Goal: Information Seeking & Learning: Learn about a topic

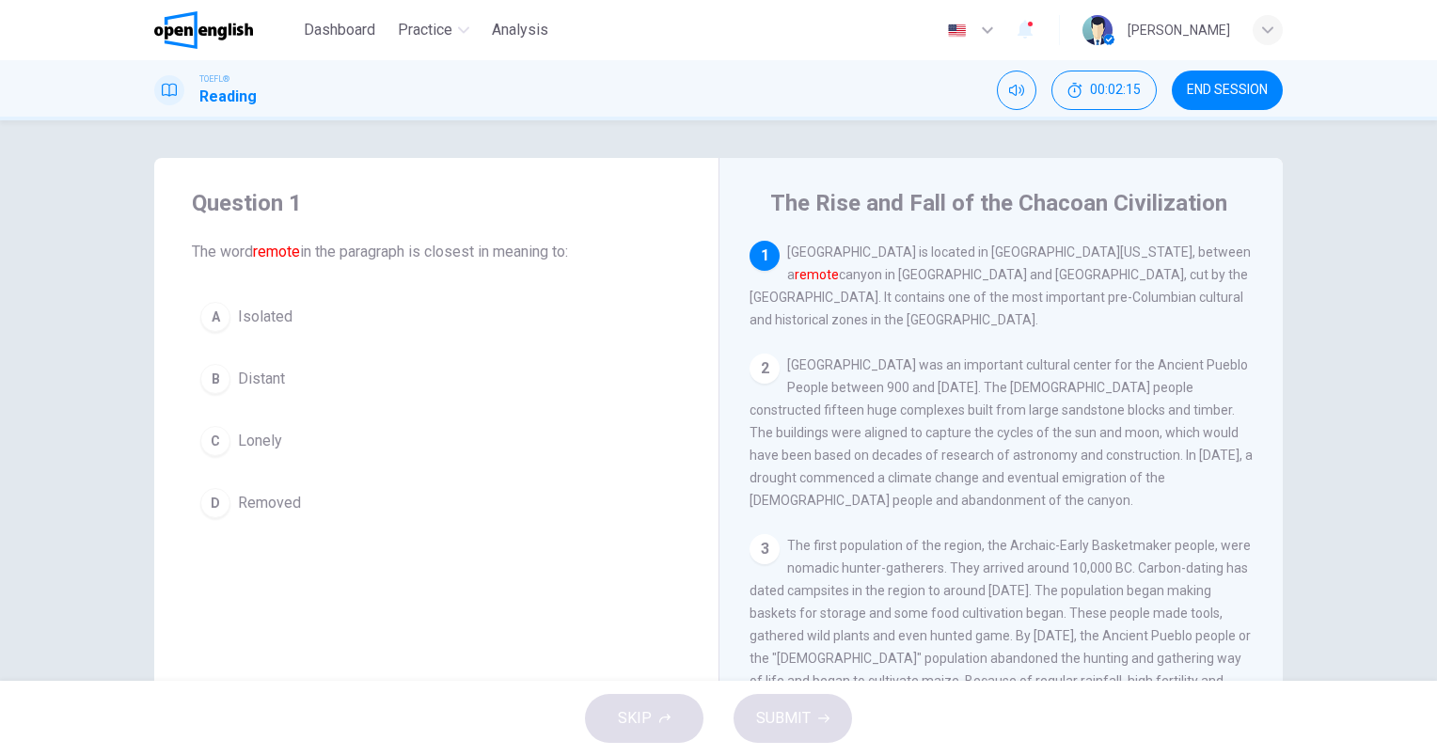
click at [260, 380] on span "Distant" at bounding box center [261, 379] width 47 height 23
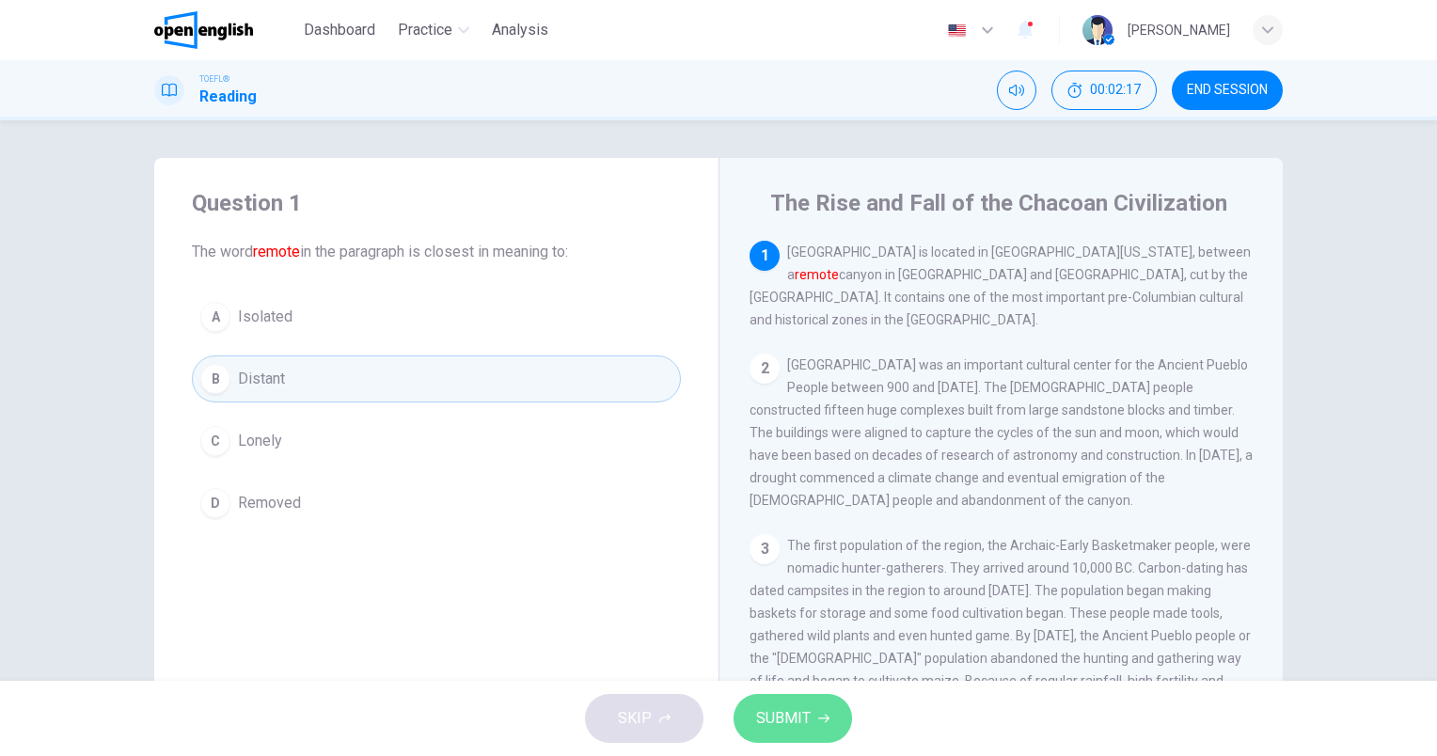
click at [775, 716] on span "SUBMIT" at bounding box center [783, 718] width 55 height 26
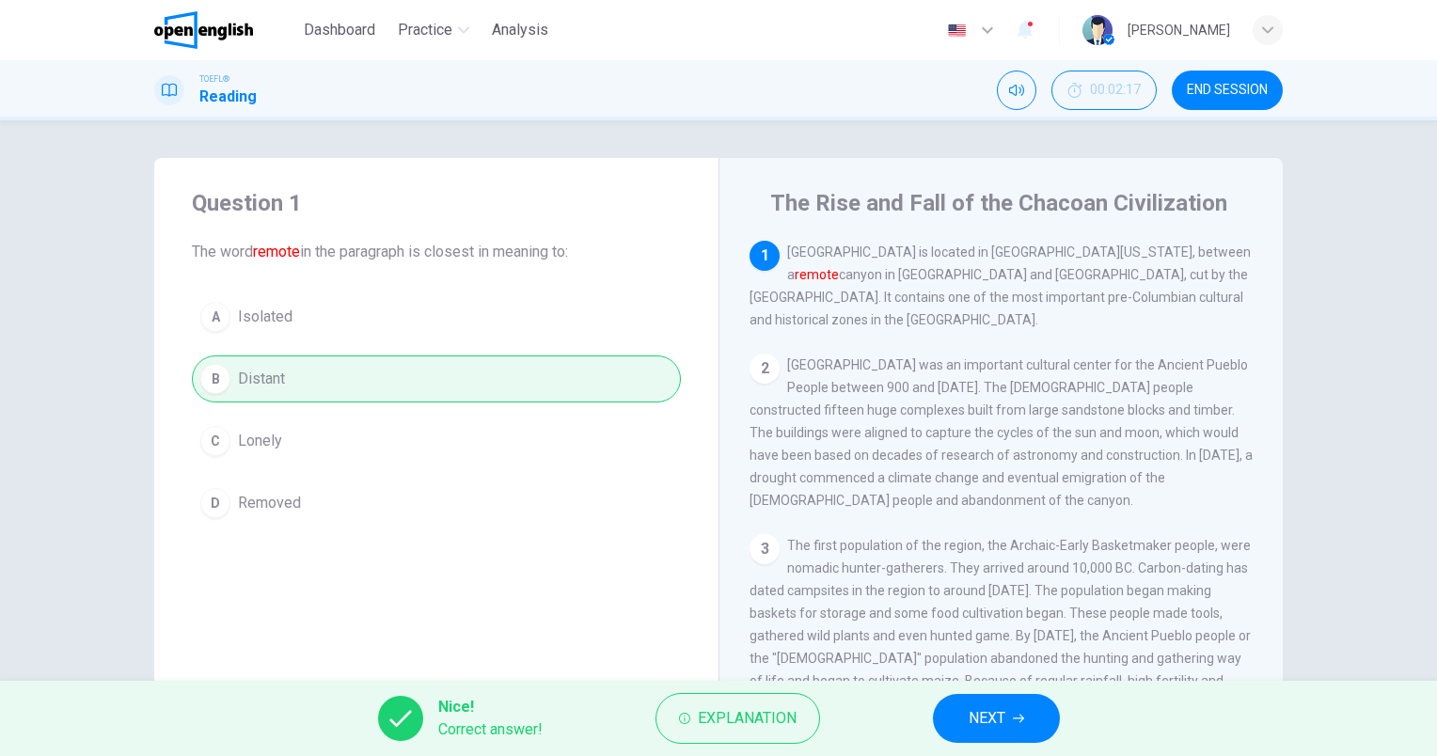
click at [990, 720] on span "NEXT" at bounding box center [987, 718] width 37 height 26
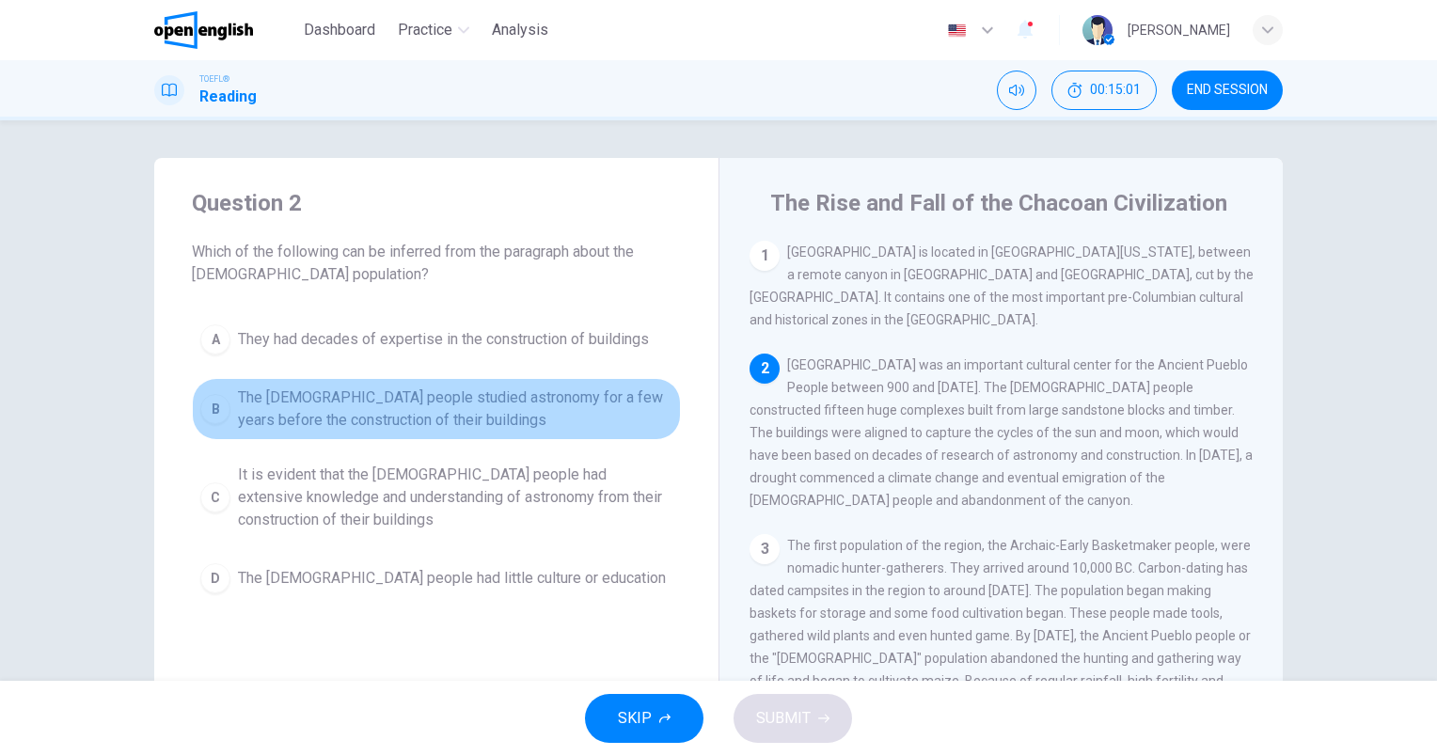
click at [399, 415] on span "The Chacoan people studied astronomy for a few years before the construction of…" at bounding box center [455, 409] width 434 height 45
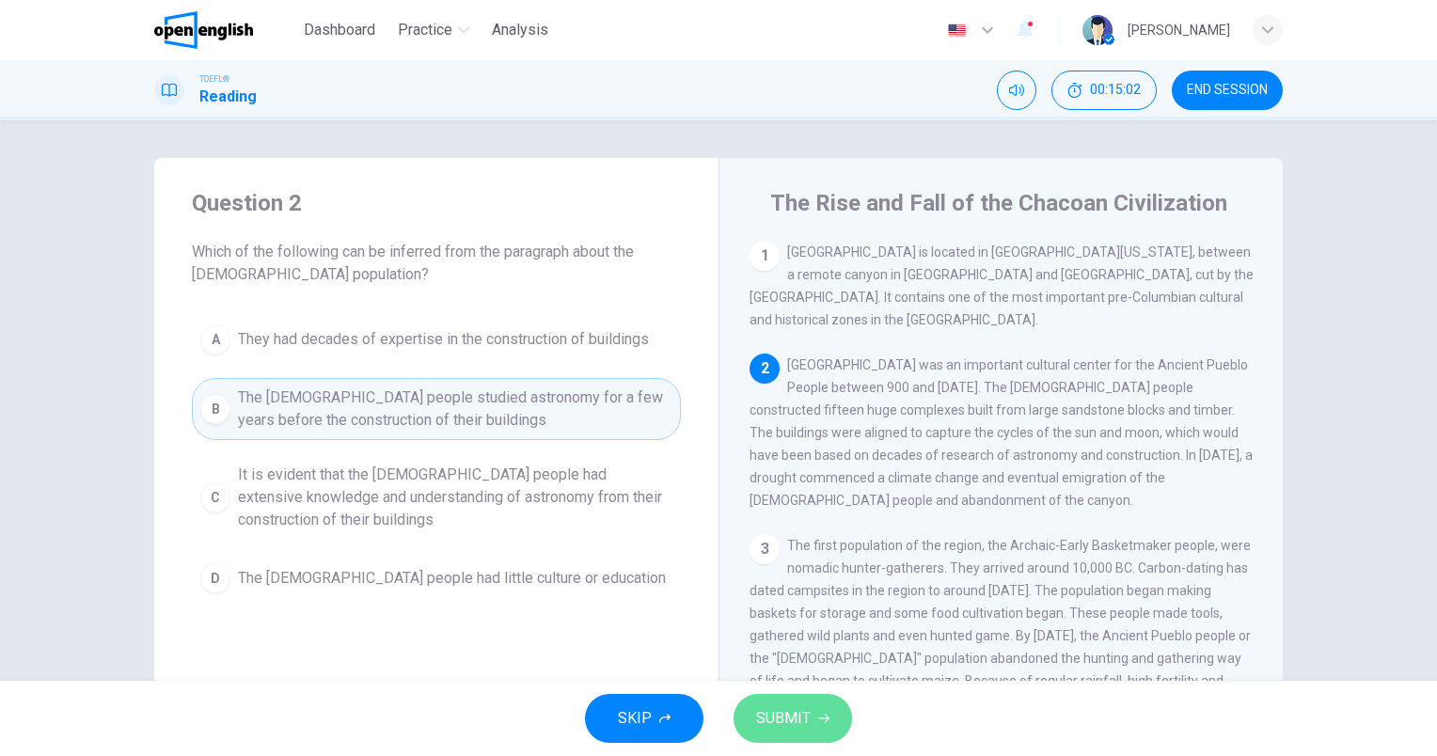
click at [790, 709] on span "SUBMIT" at bounding box center [783, 718] width 55 height 26
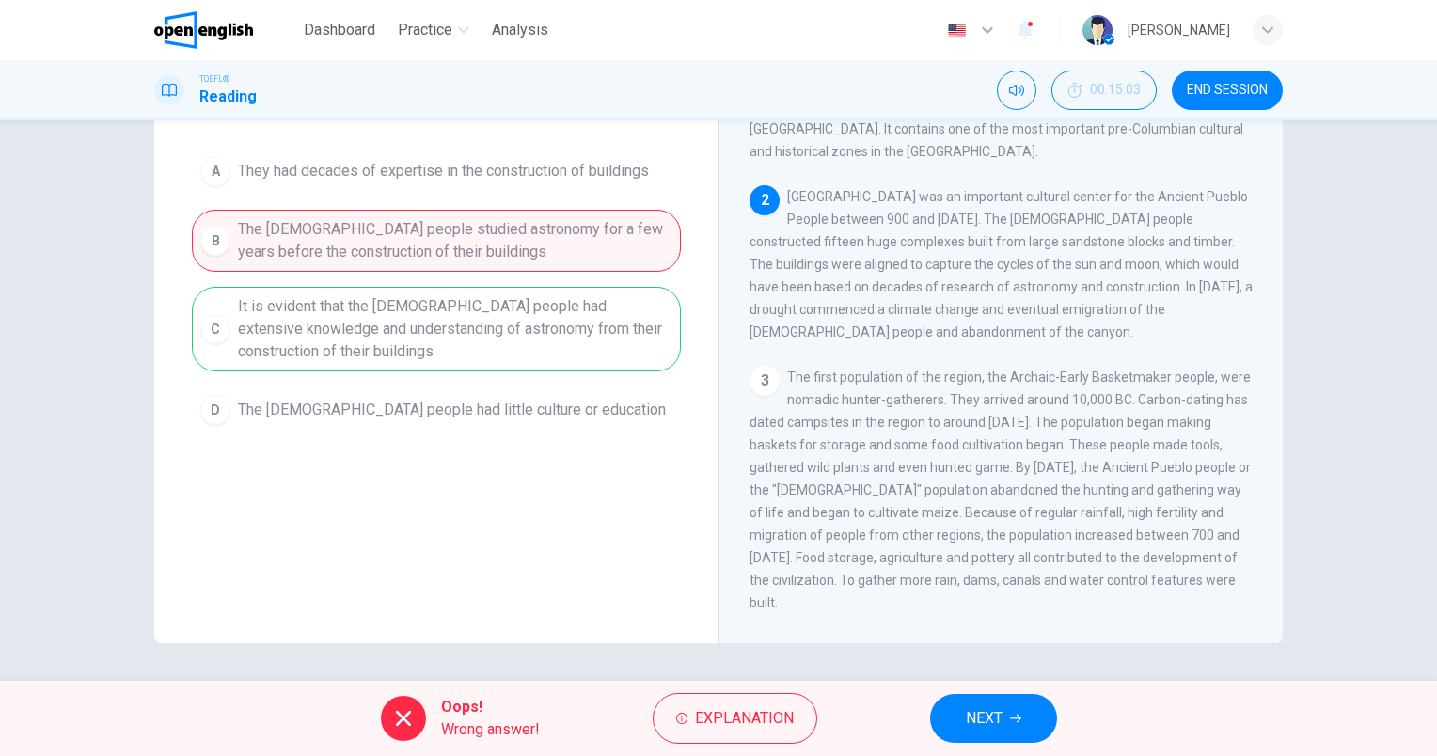
click at [1207, 98] on button "END SESSION" at bounding box center [1227, 90] width 111 height 39
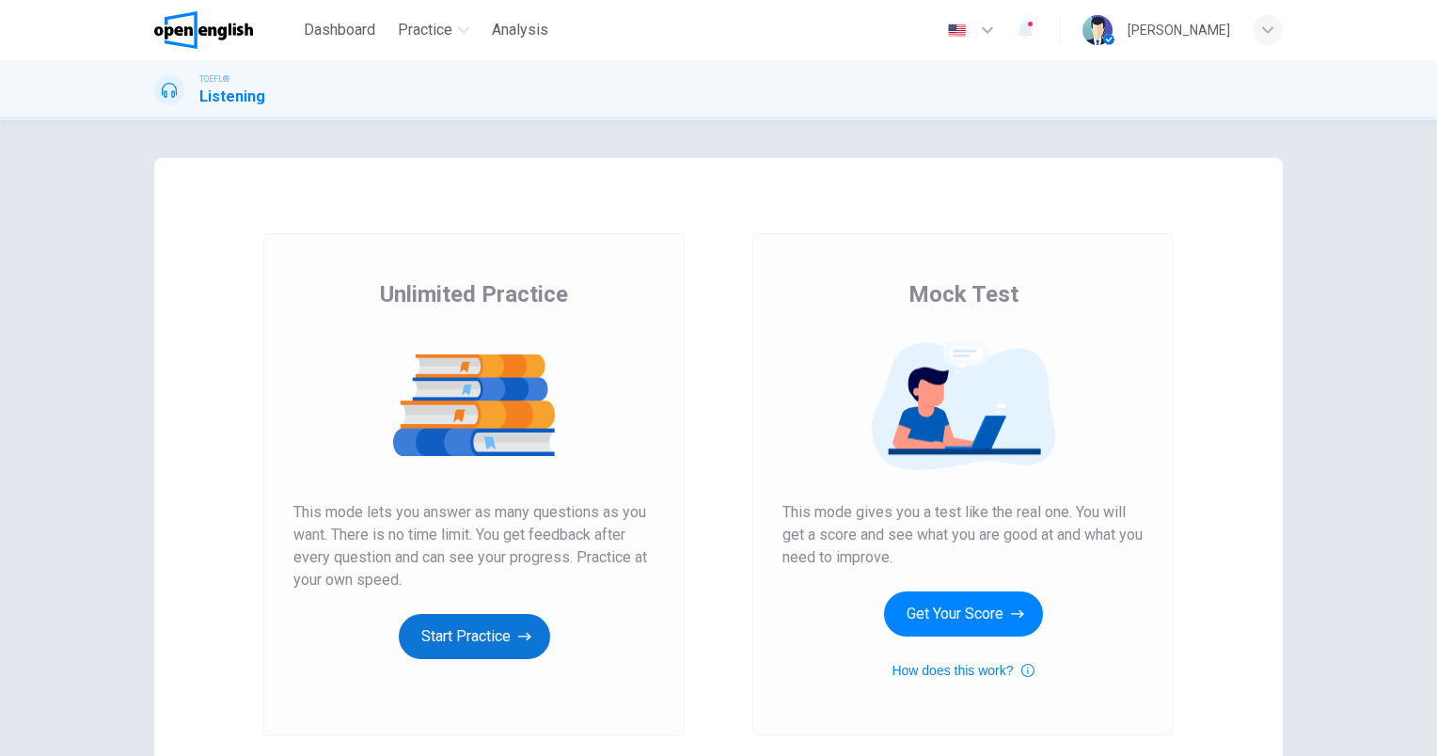
click at [497, 628] on button "Start Practice" at bounding box center [474, 636] width 151 height 45
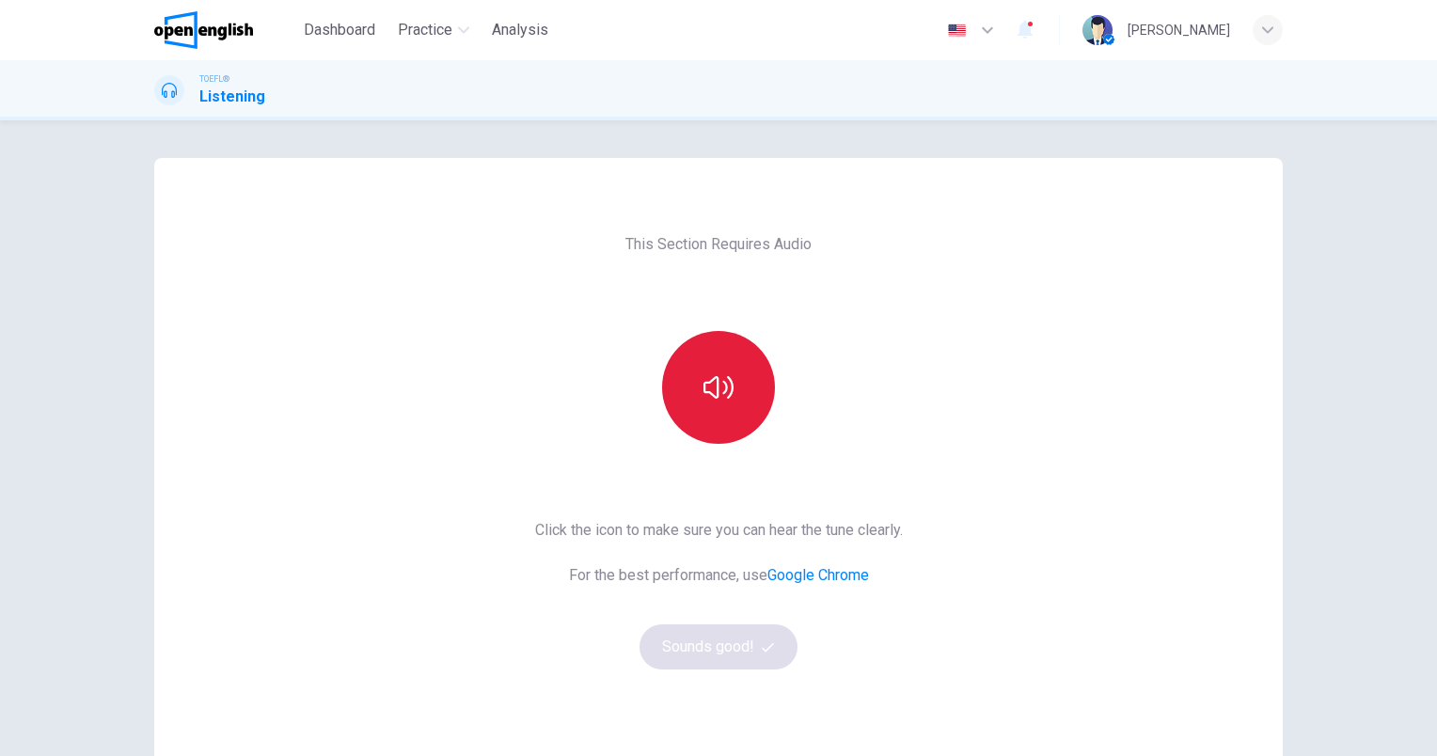
click at [730, 387] on button "button" at bounding box center [718, 387] width 113 height 113
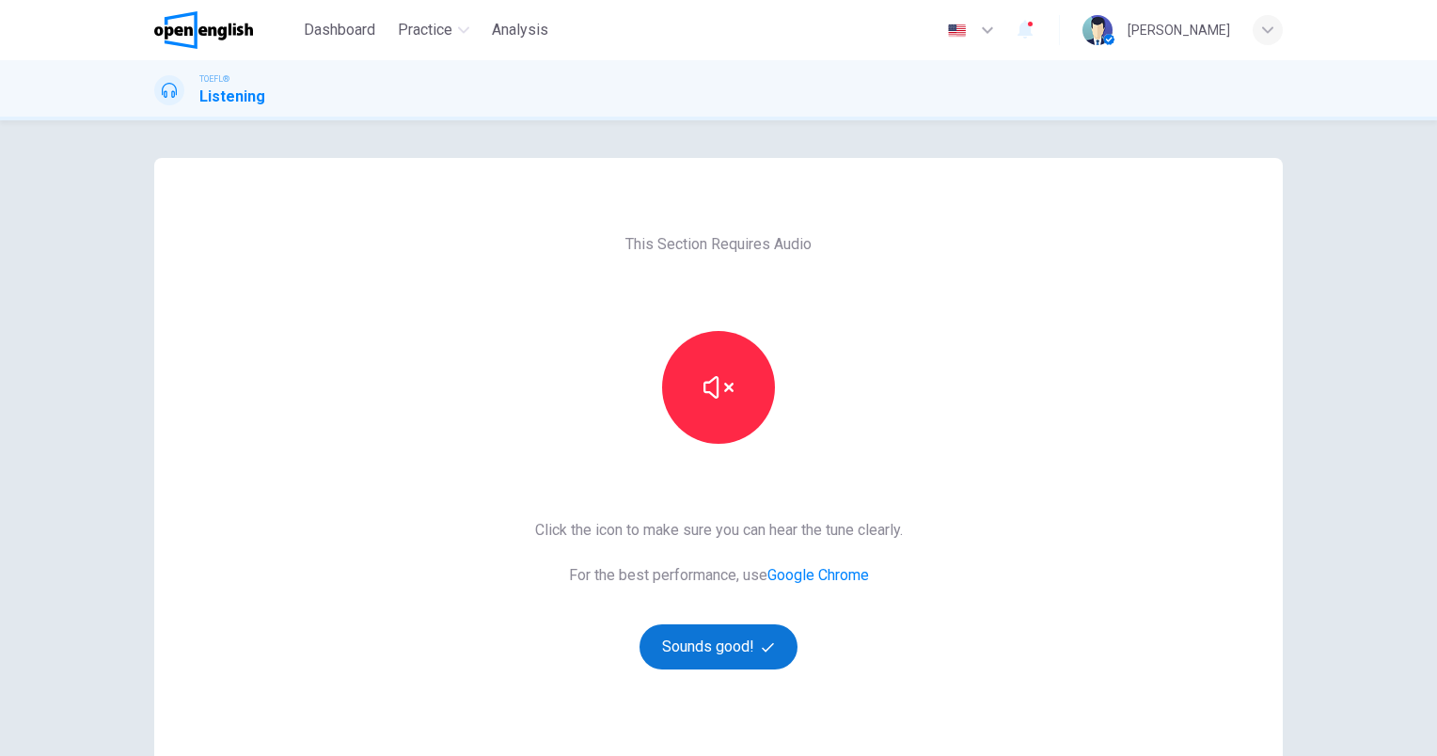
click at [731, 640] on button "Sounds good!" at bounding box center [719, 646] width 158 height 45
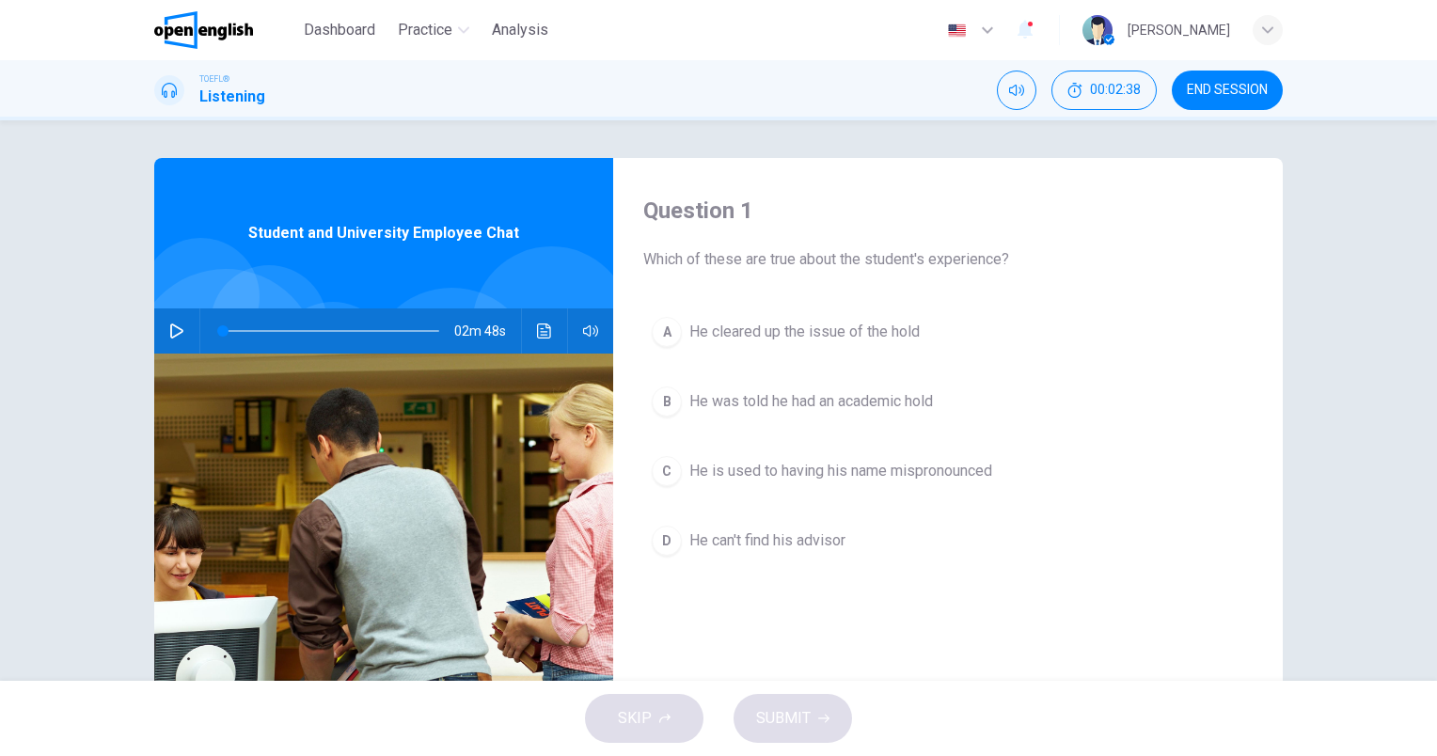
click at [170, 326] on icon "button" at bounding box center [176, 331] width 13 height 15
click at [746, 543] on span "He can't find his advisor" at bounding box center [767, 540] width 156 height 23
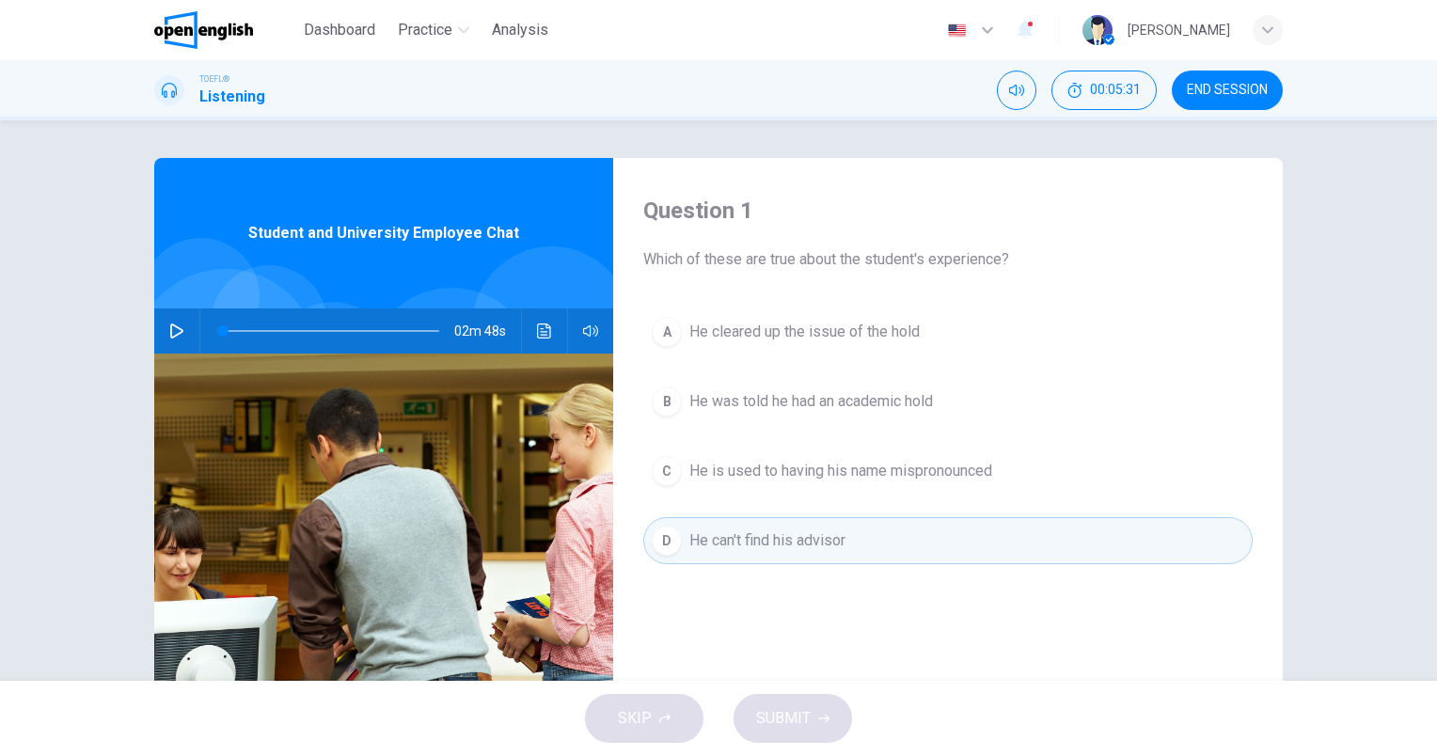
click at [784, 466] on span "He is used to having his name mispronounced" at bounding box center [840, 471] width 303 height 23
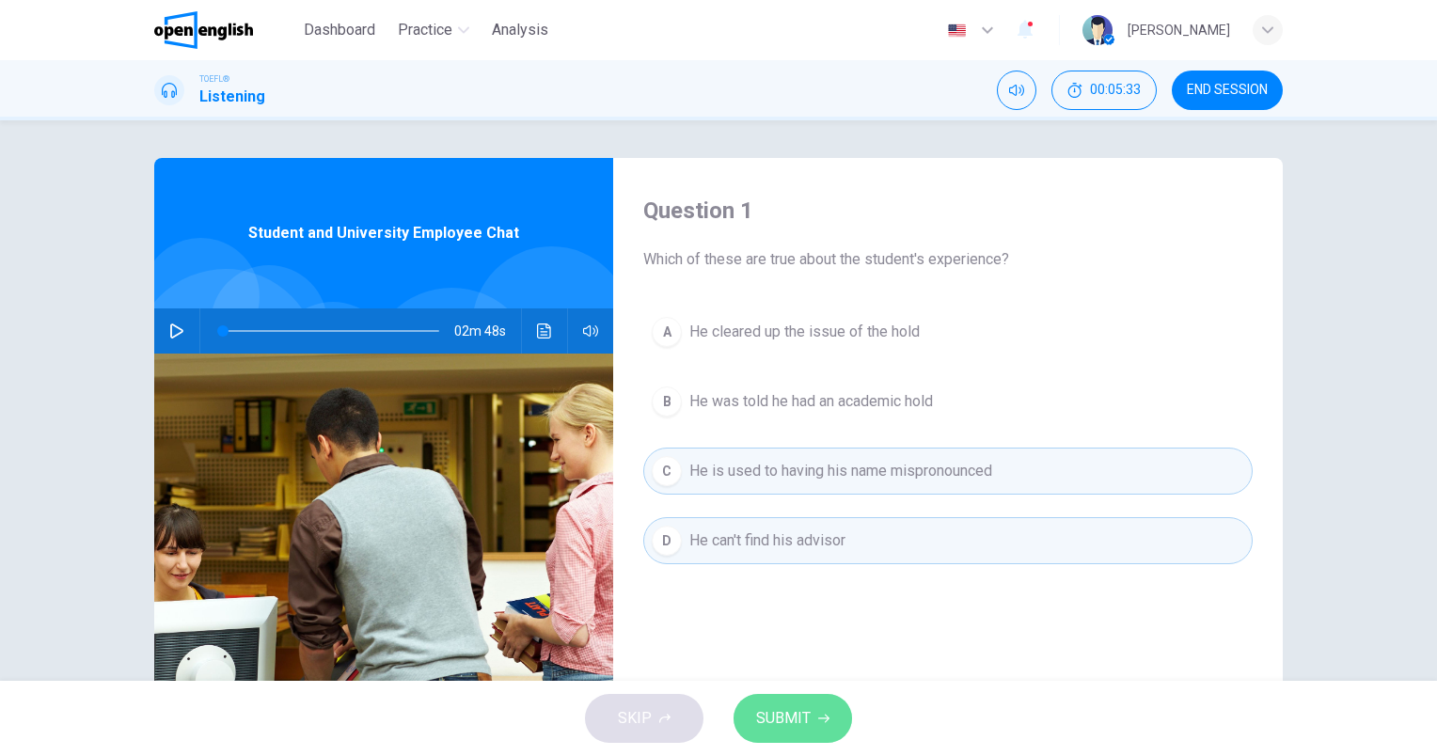
click at [796, 710] on span "SUBMIT" at bounding box center [783, 718] width 55 height 26
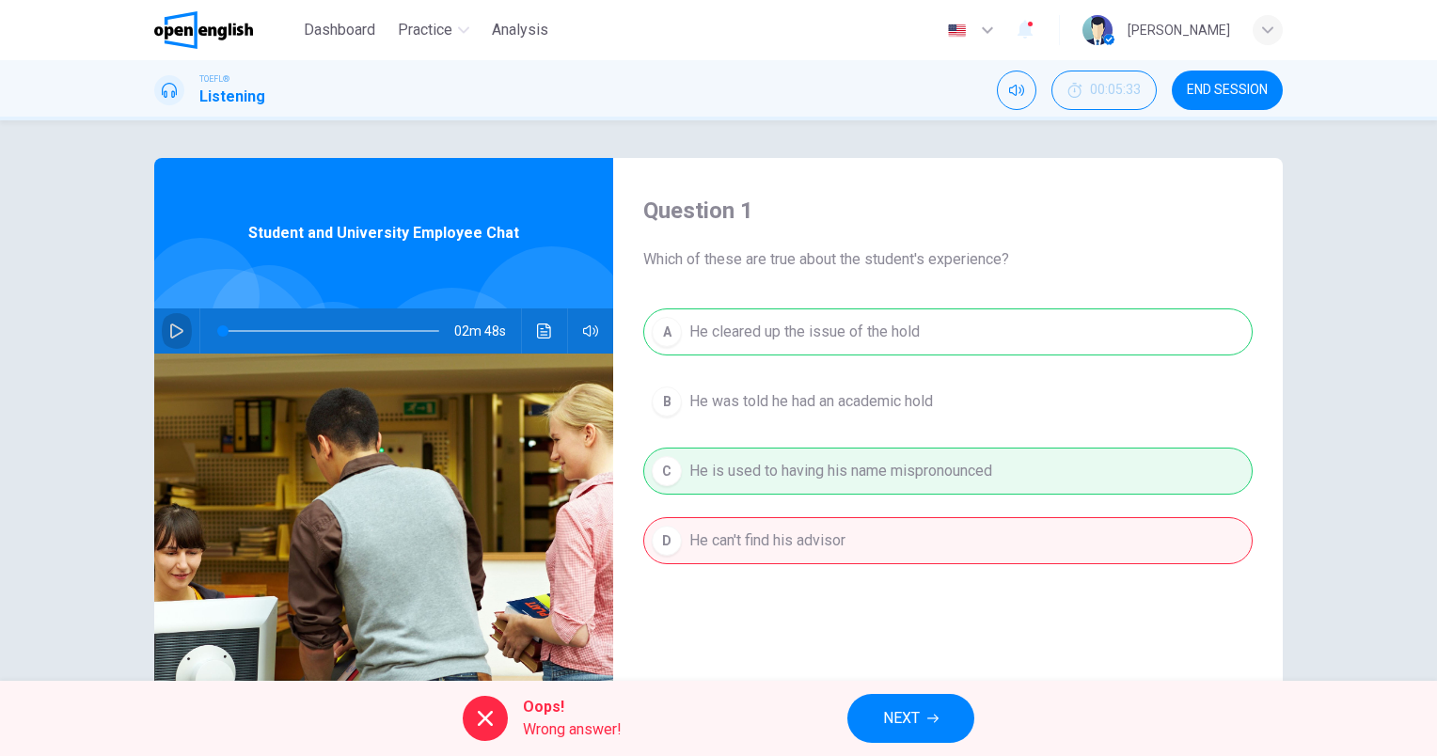
click at [177, 337] on icon "button" at bounding box center [176, 331] width 15 height 15
type input "*"
click at [918, 719] on span "NEXT" at bounding box center [901, 718] width 37 height 26
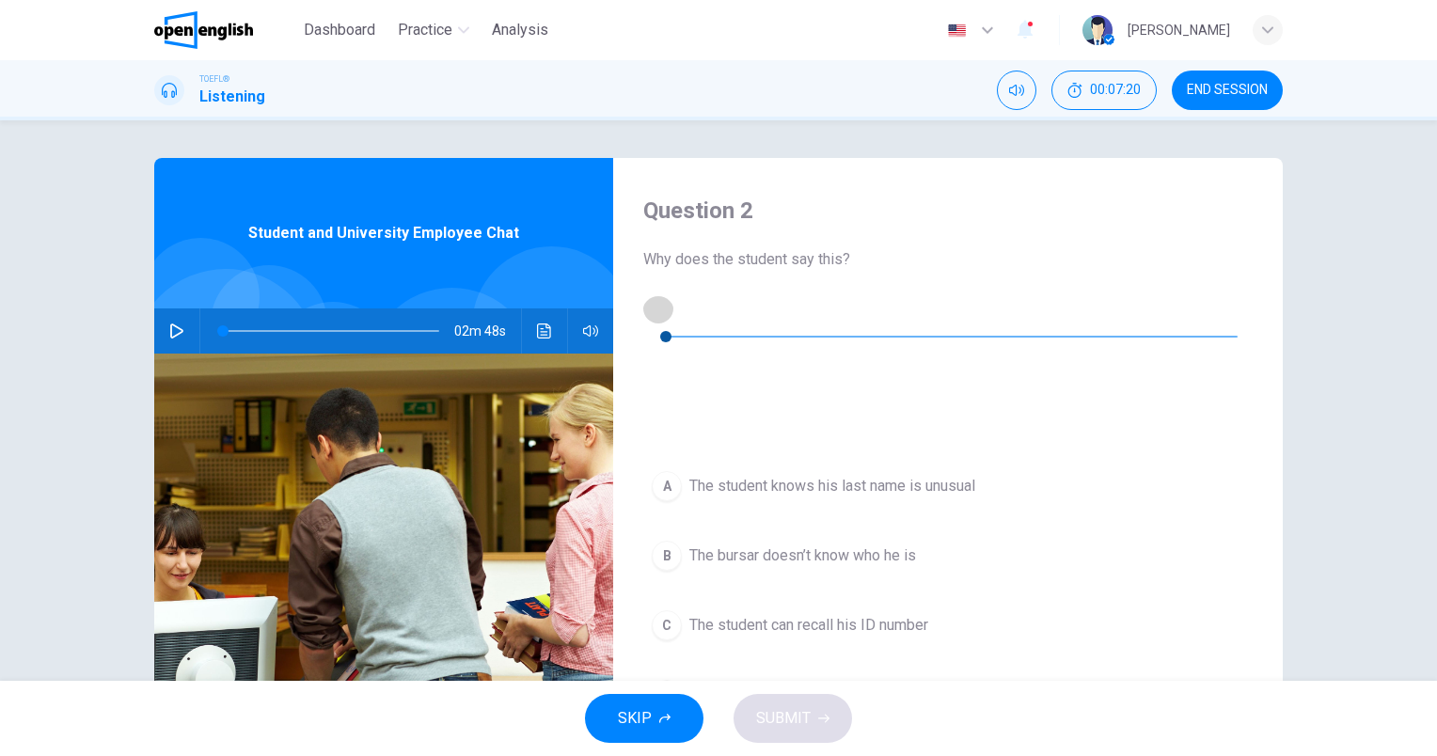
click at [660, 324] on button "button" at bounding box center [658, 308] width 30 height 30
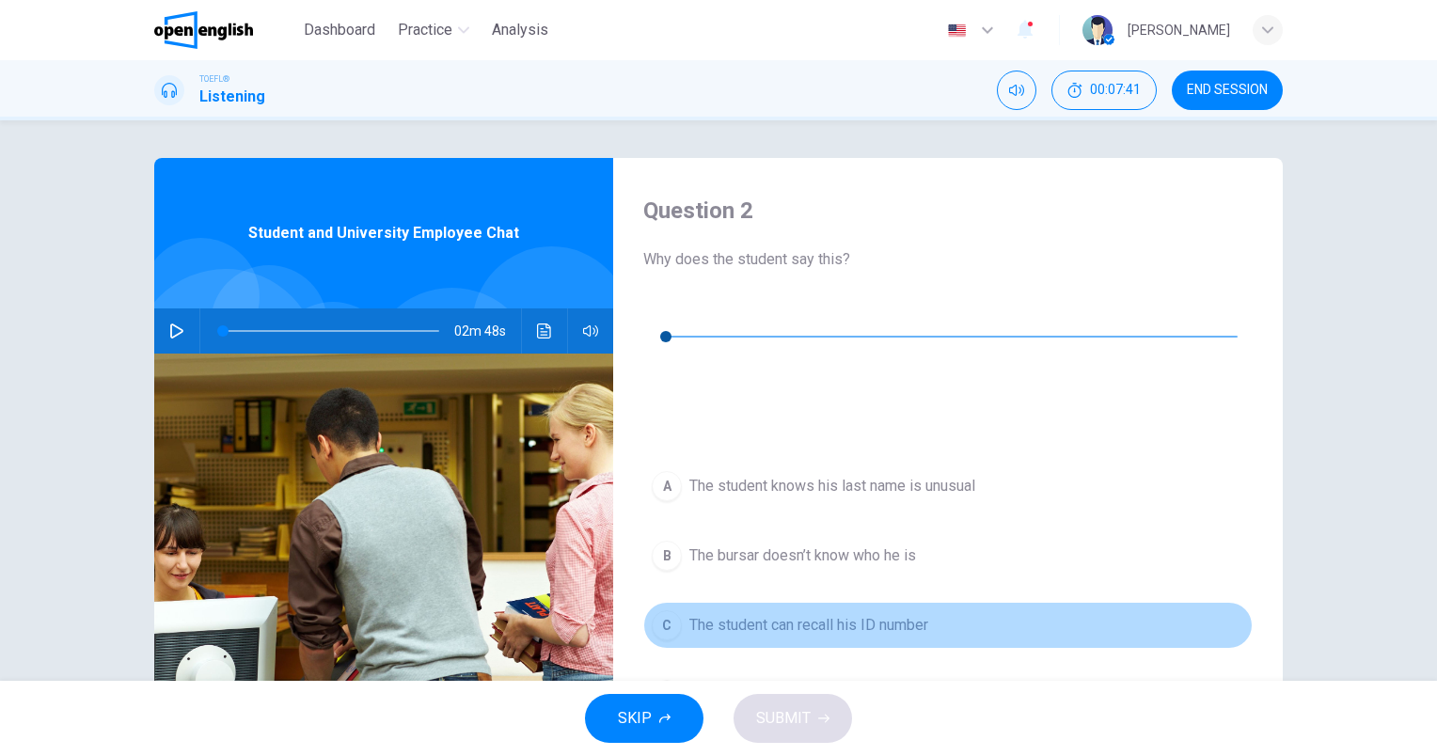
click at [898, 614] on span "The student can recall his ID number" at bounding box center [808, 625] width 239 height 23
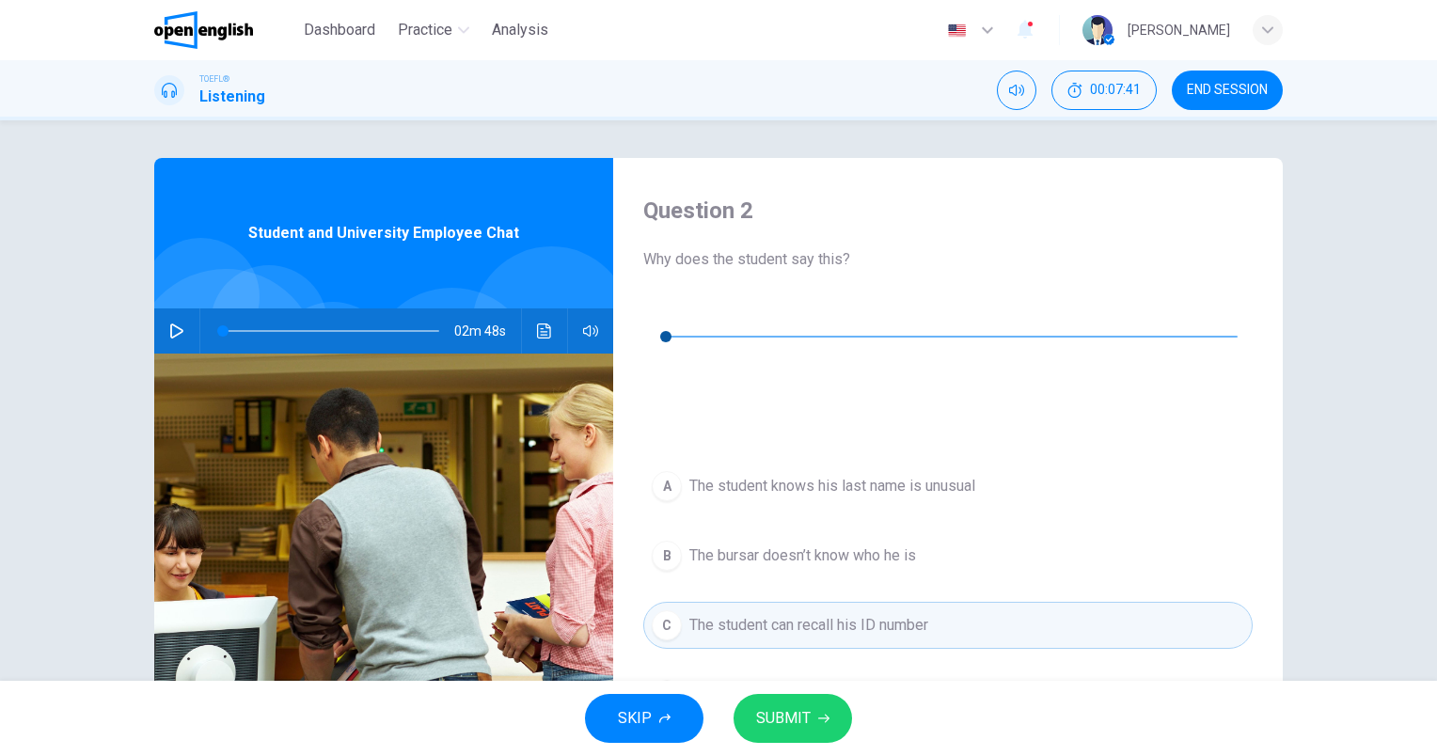
click at [813, 697] on button "SUBMIT" at bounding box center [793, 718] width 118 height 49
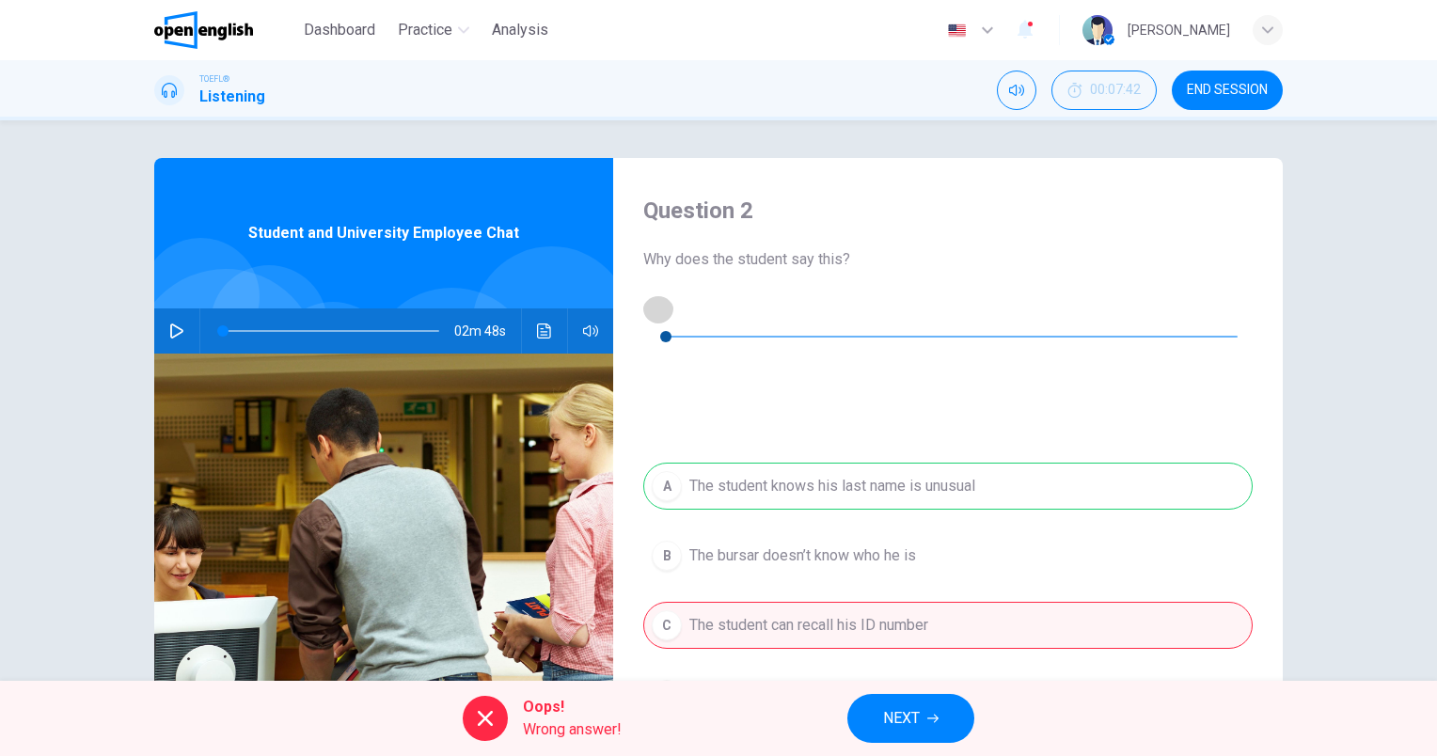
click at [662, 309] on icon "button" at bounding box center [658, 308] width 13 height 15
type input "*"
click at [881, 704] on button "NEXT" at bounding box center [910, 718] width 127 height 49
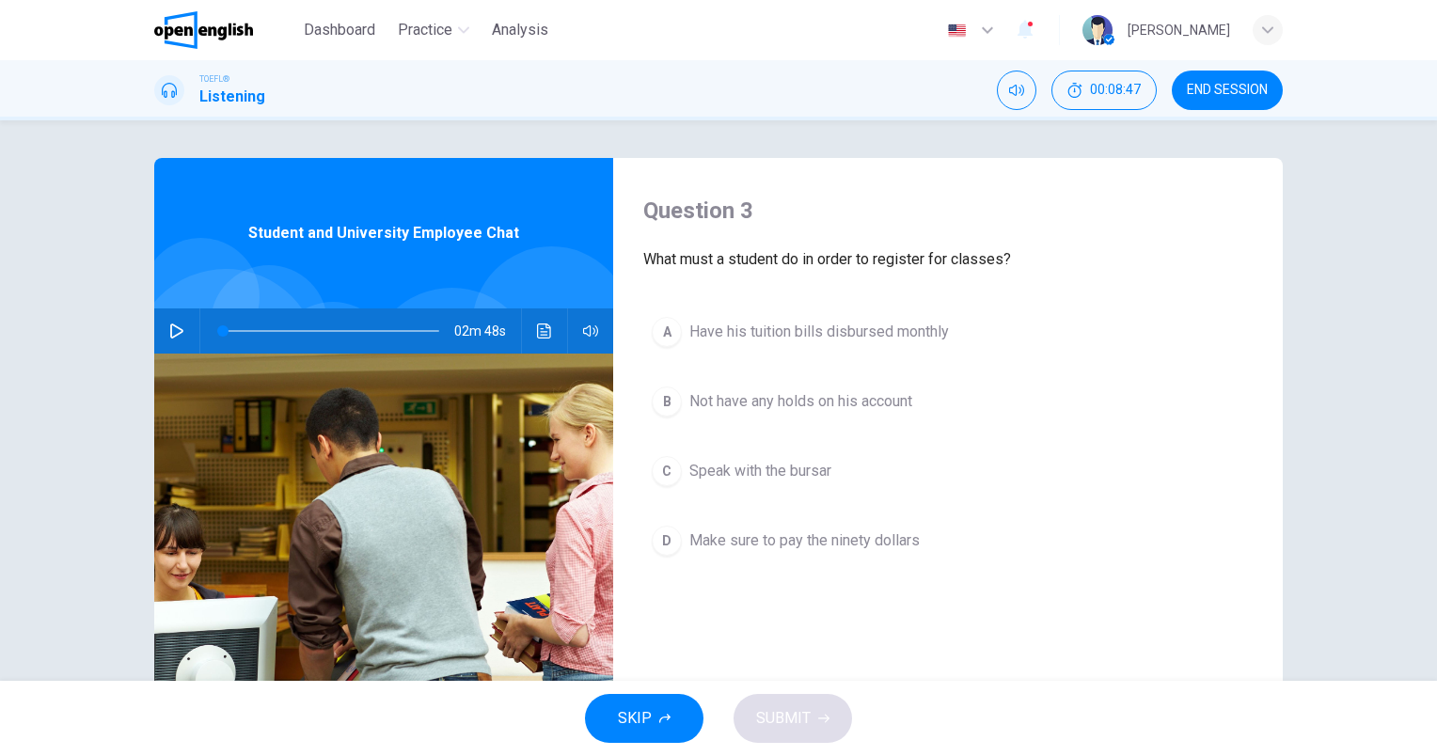
click at [163, 326] on button "button" at bounding box center [177, 330] width 30 height 45
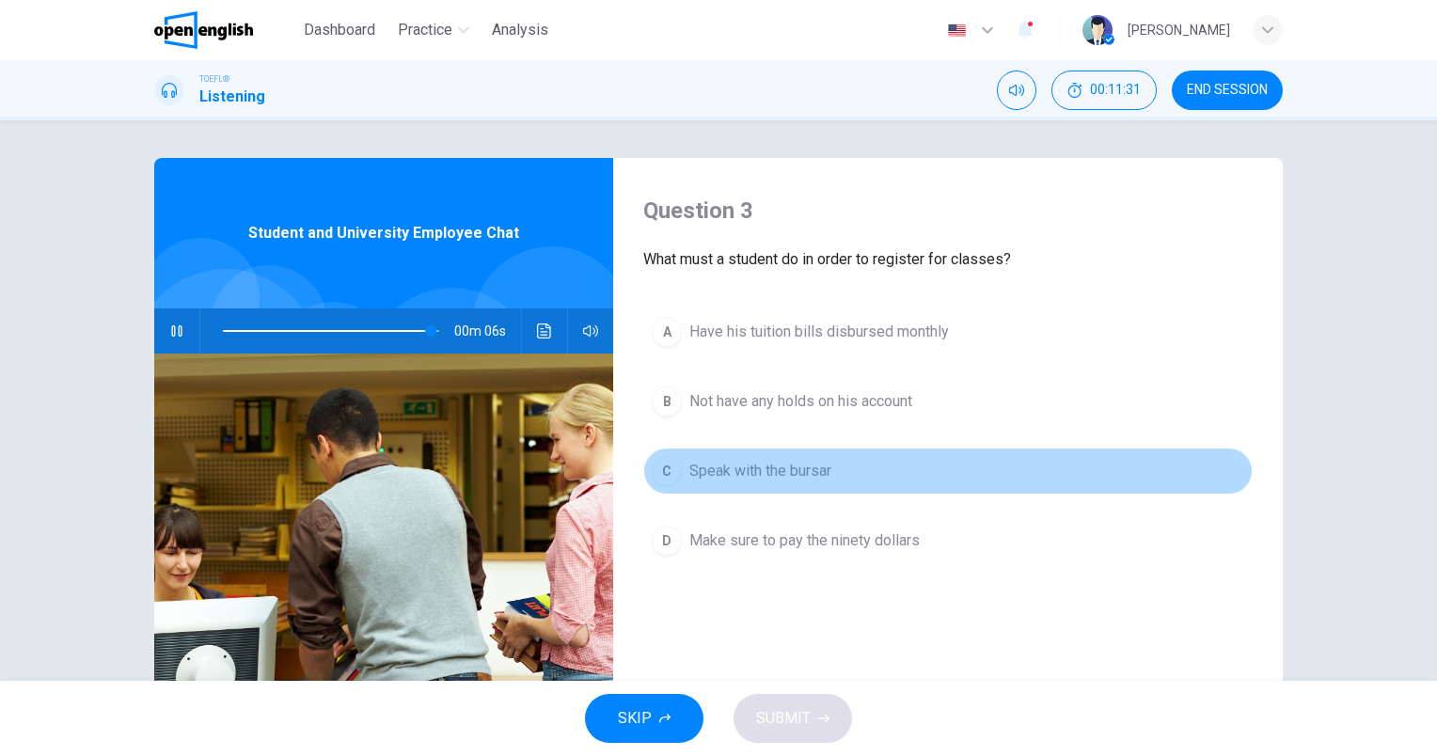
click at [823, 476] on span "Speak with the bursar" at bounding box center [760, 471] width 142 height 23
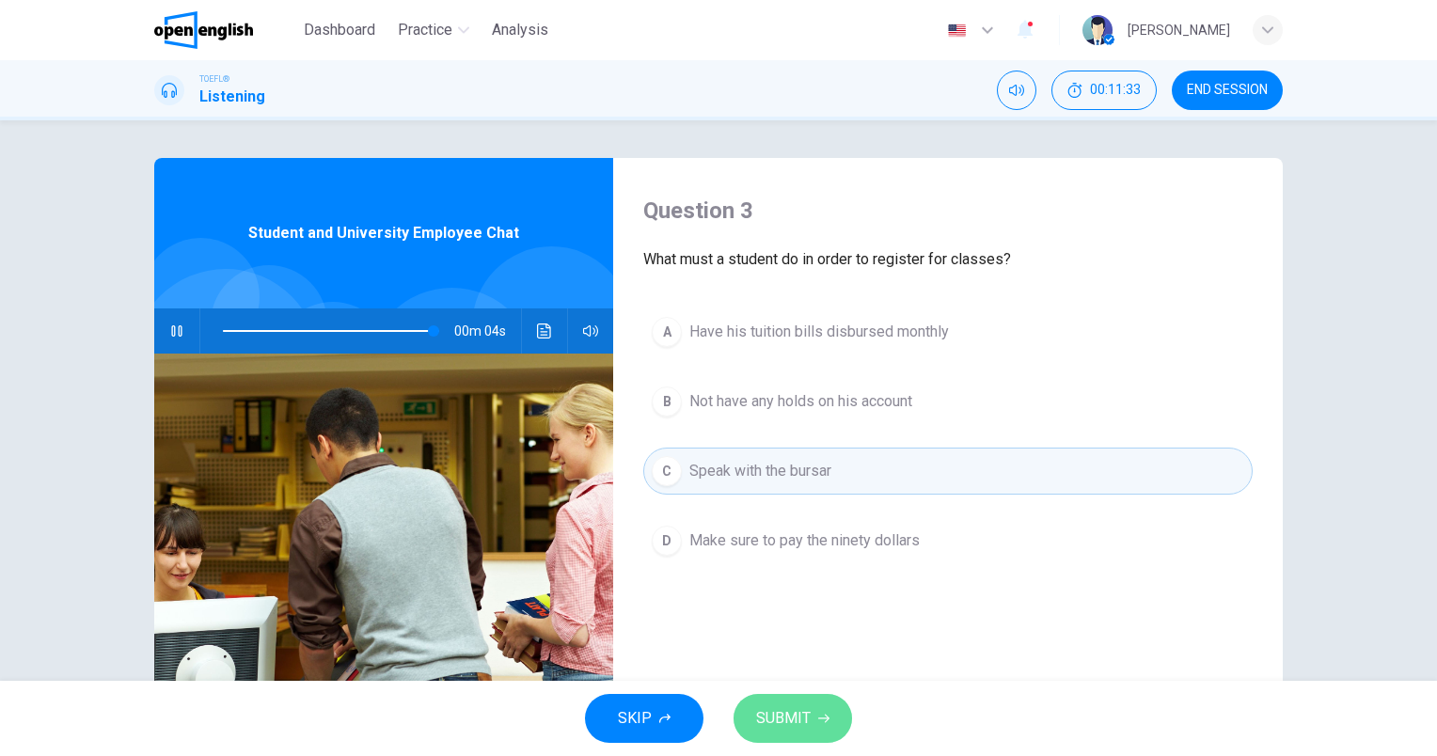
click at [804, 722] on span "SUBMIT" at bounding box center [783, 718] width 55 height 26
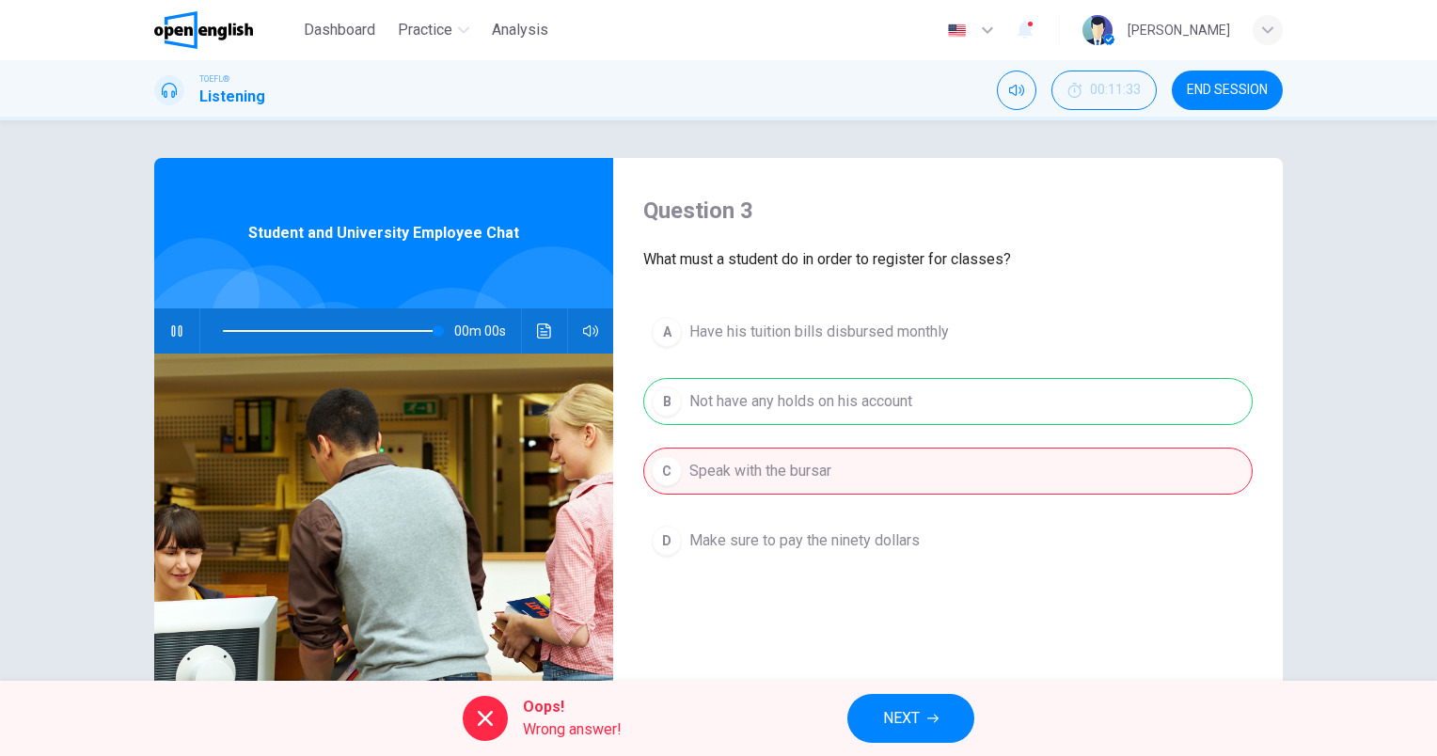
type input "*"
click at [549, 719] on span "Wrong answer!" at bounding box center [572, 730] width 99 height 23
click at [943, 710] on button "NEXT" at bounding box center [910, 718] width 127 height 49
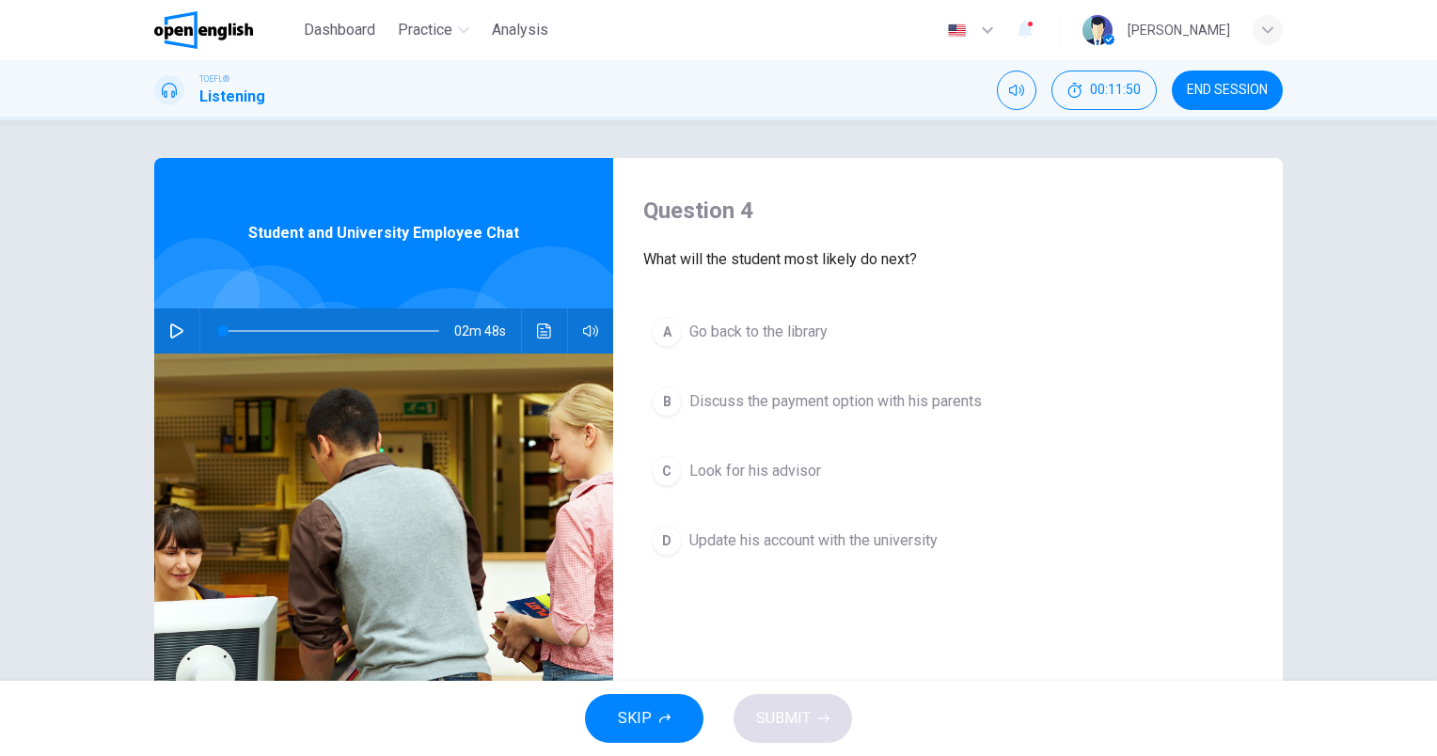
click at [865, 543] on span "Update his account with the university" at bounding box center [813, 540] width 248 height 23
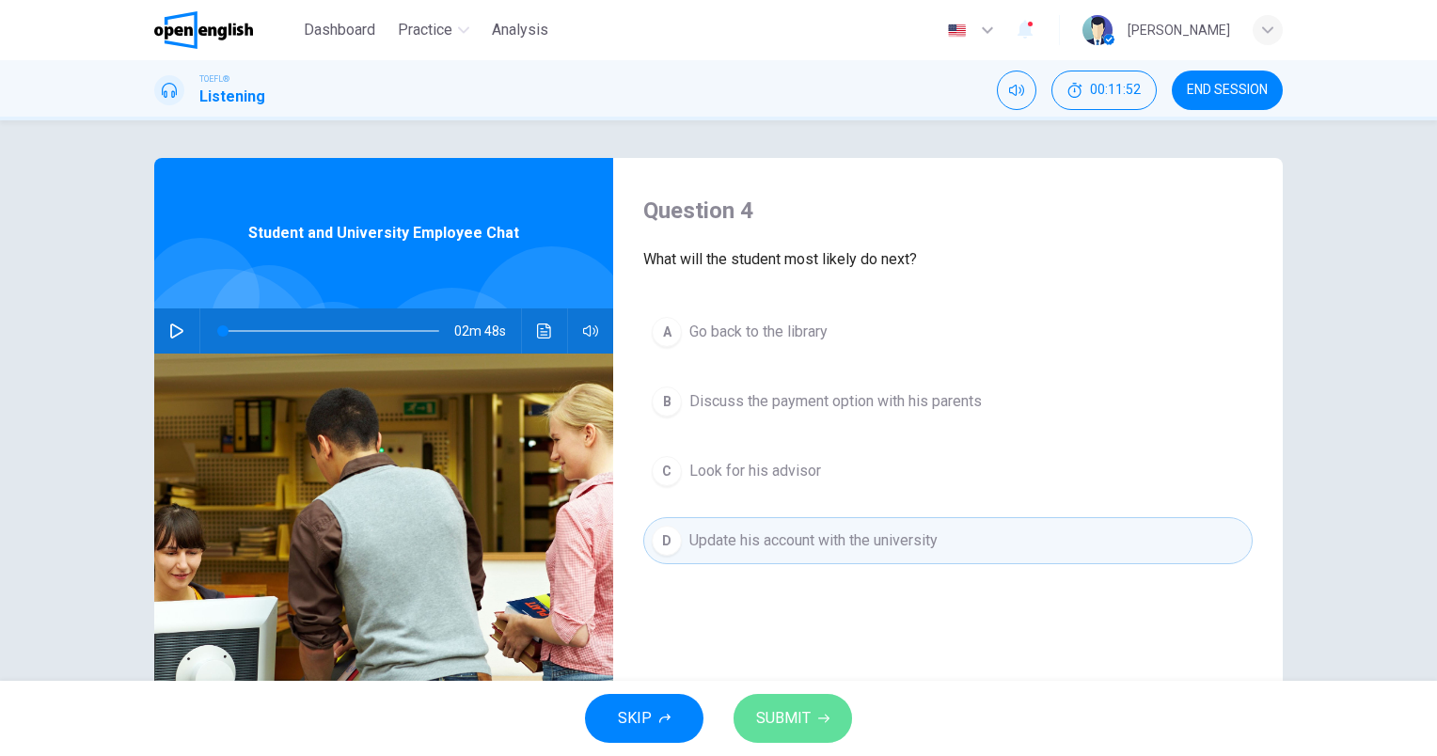
click at [823, 711] on button "SUBMIT" at bounding box center [793, 718] width 118 height 49
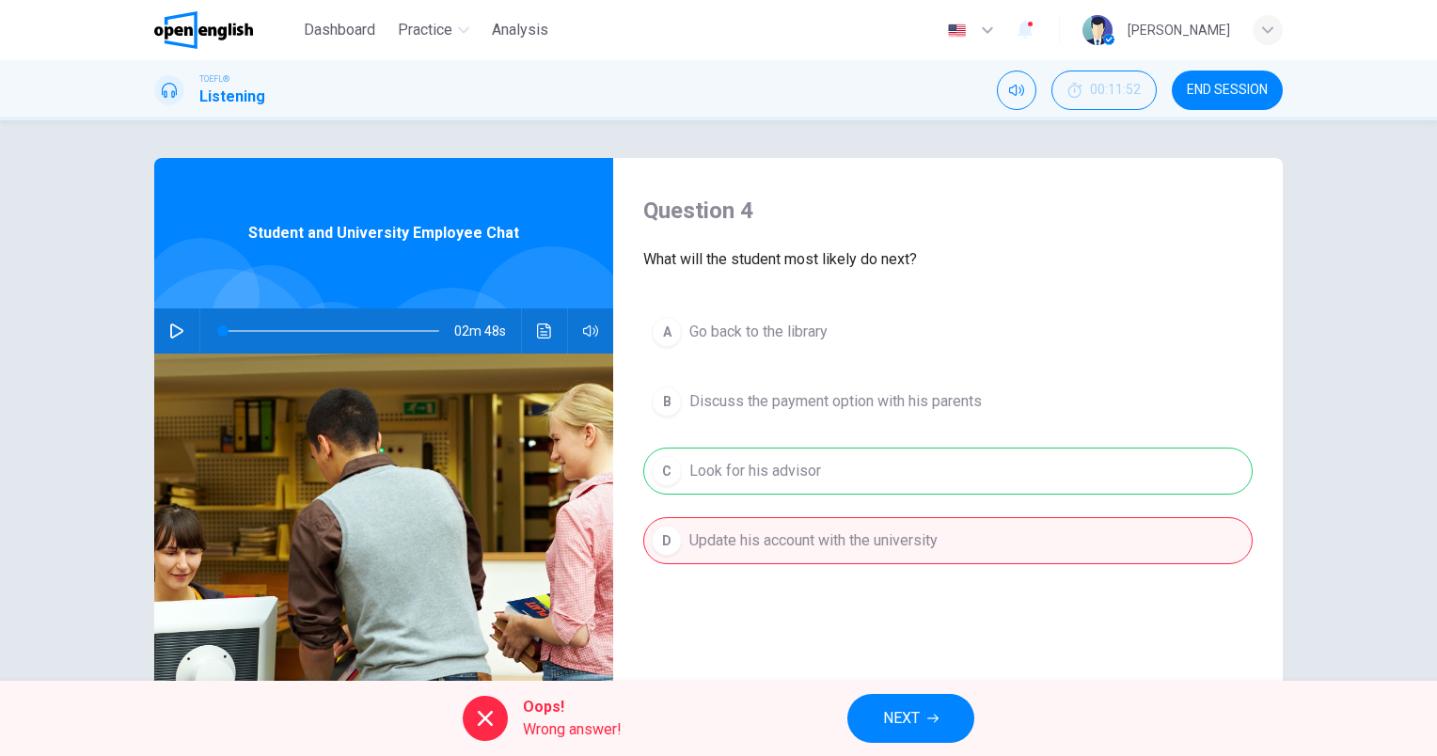
click at [899, 714] on span "NEXT" at bounding box center [901, 718] width 37 height 26
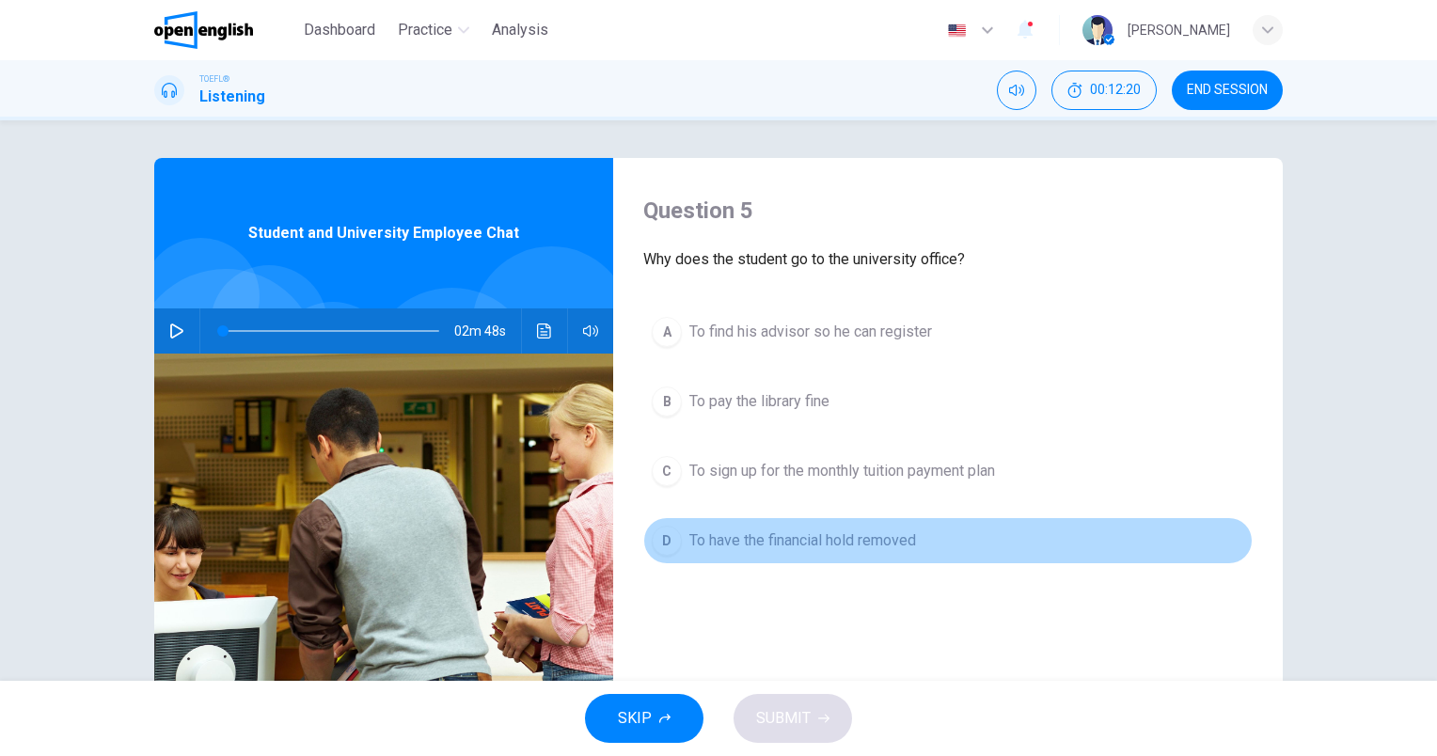
click at [826, 544] on span "To have the financial hold removed" at bounding box center [802, 540] width 227 height 23
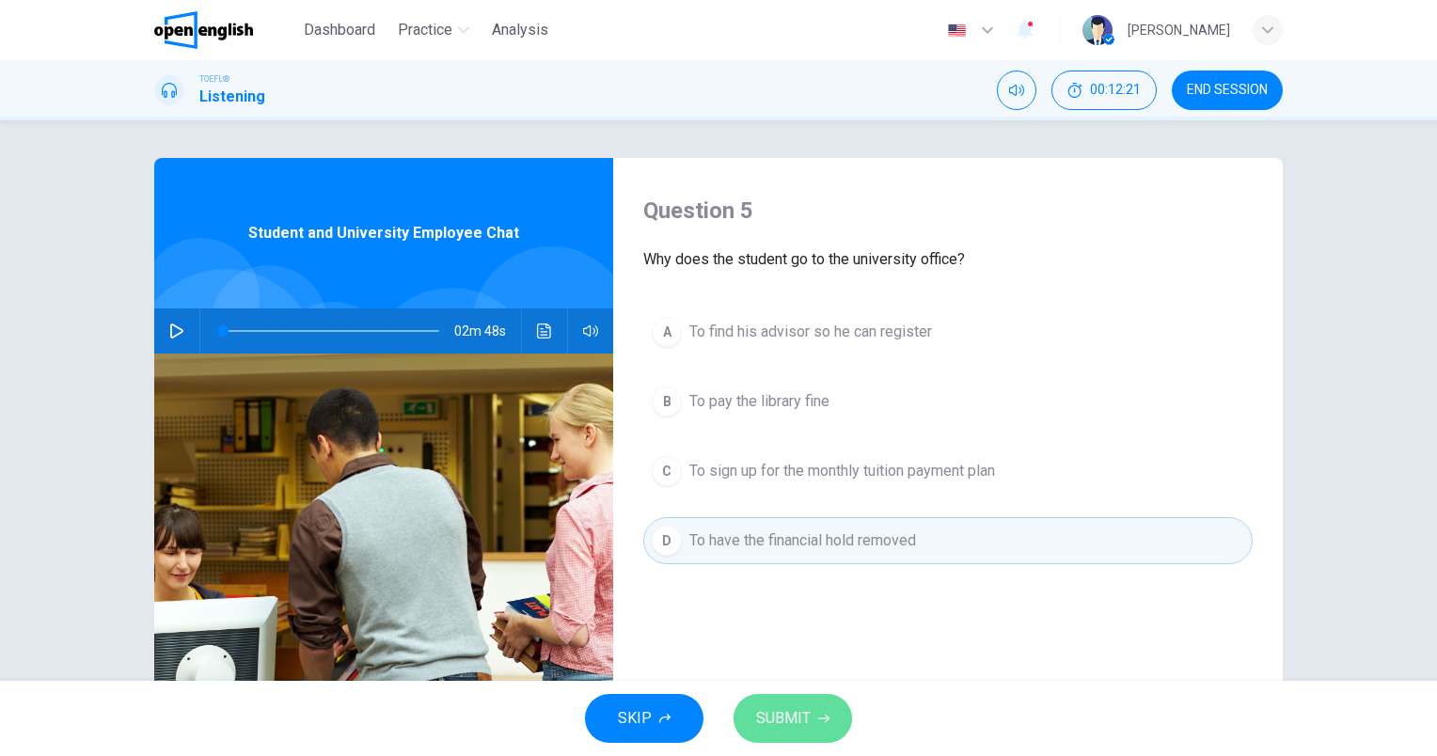
click at [798, 721] on span "SUBMIT" at bounding box center [783, 718] width 55 height 26
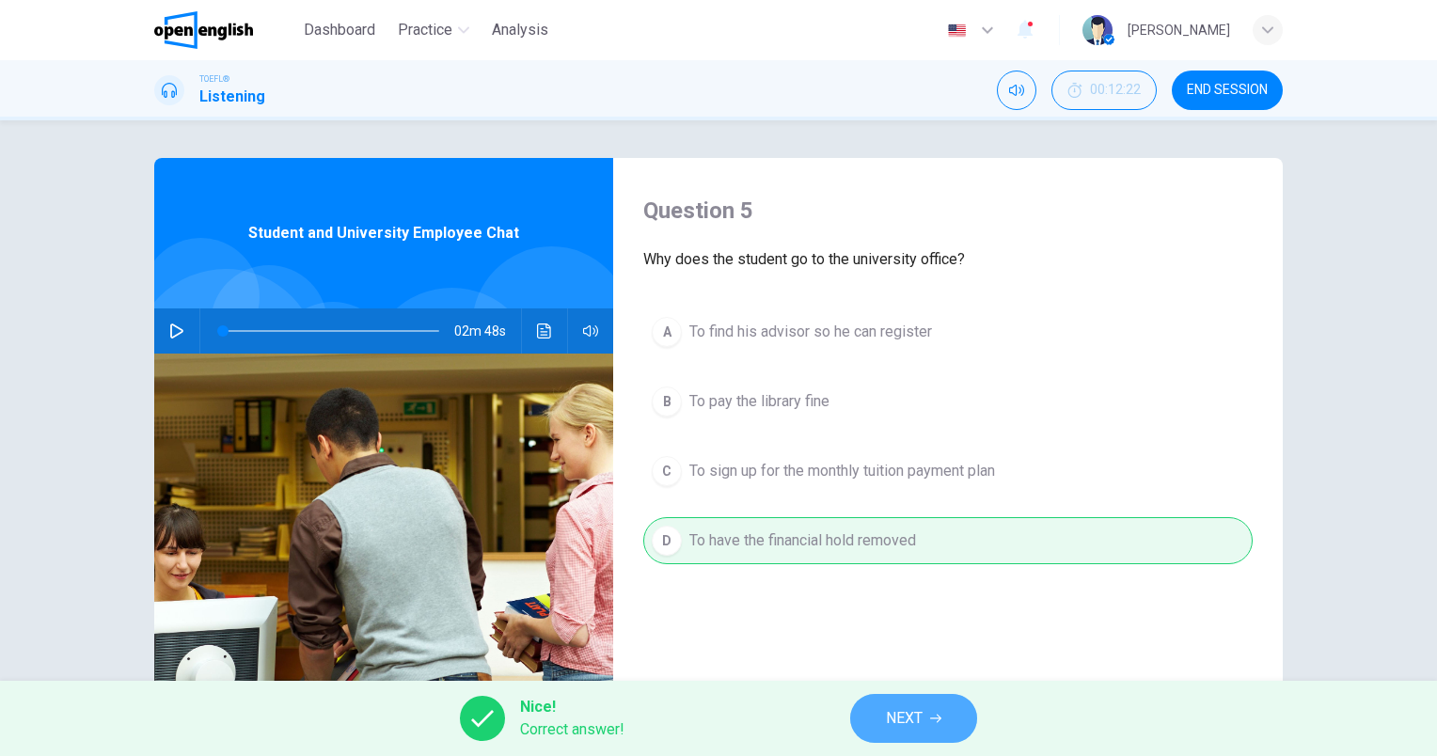
click at [910, 718] on span "NEXT" at bounding box center [904, 718] width 37 height 26
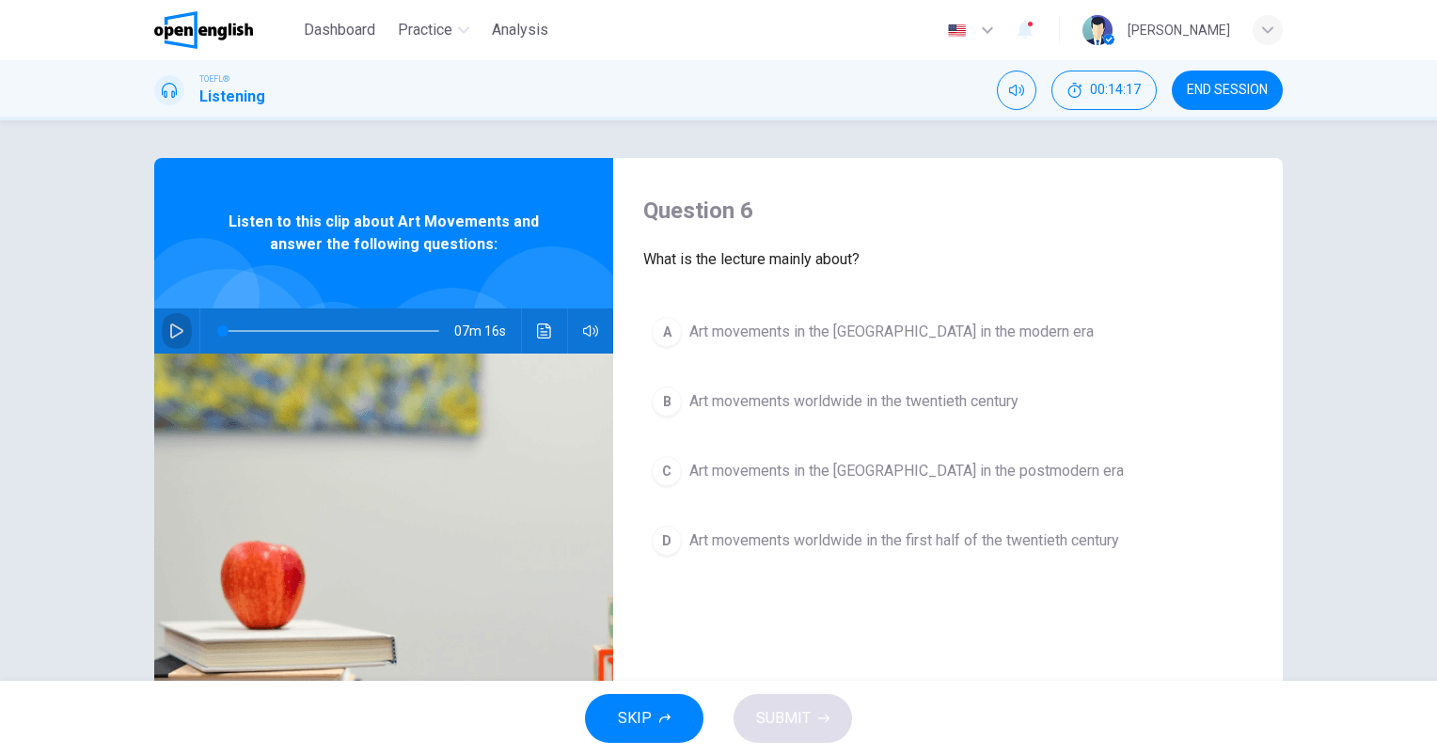
click at [173, 333] on icon "button" at bounding box center [176, 331] width 13 height 15
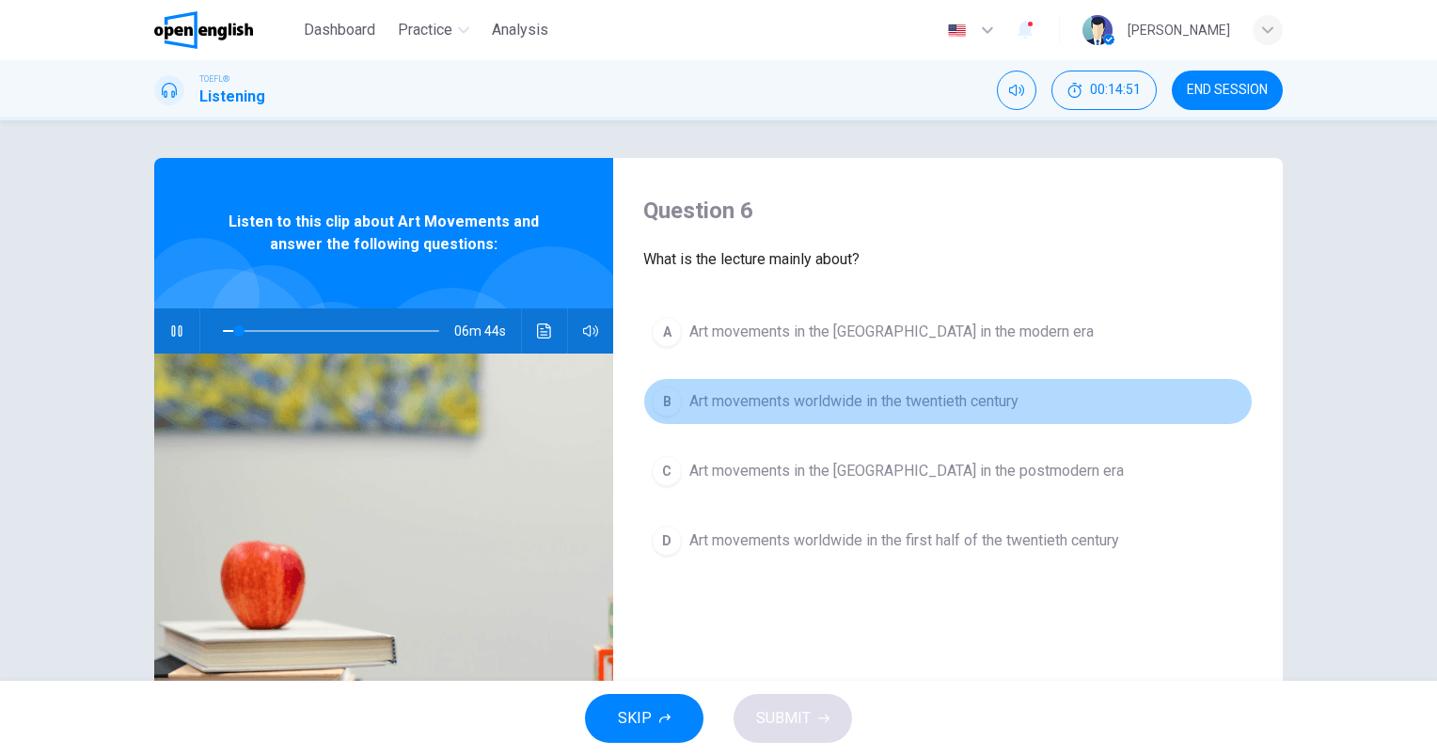
click at [908, 410] on span "Art movements worldwide in the twentieth century" at bounding box center [853, 401] width 329 height 23
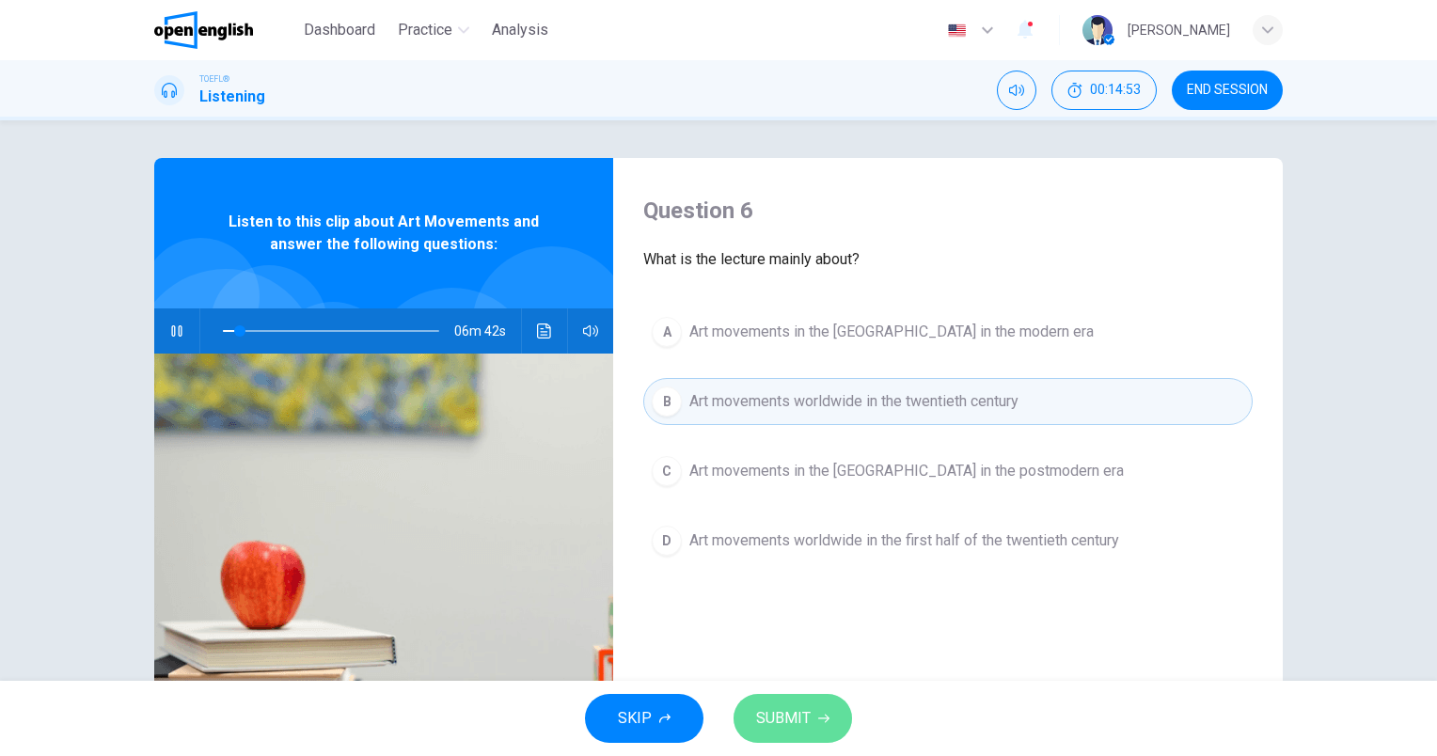
click at [808, 712] on span "SUBMIT" at bounding box center [783, 718] width 55 height 26
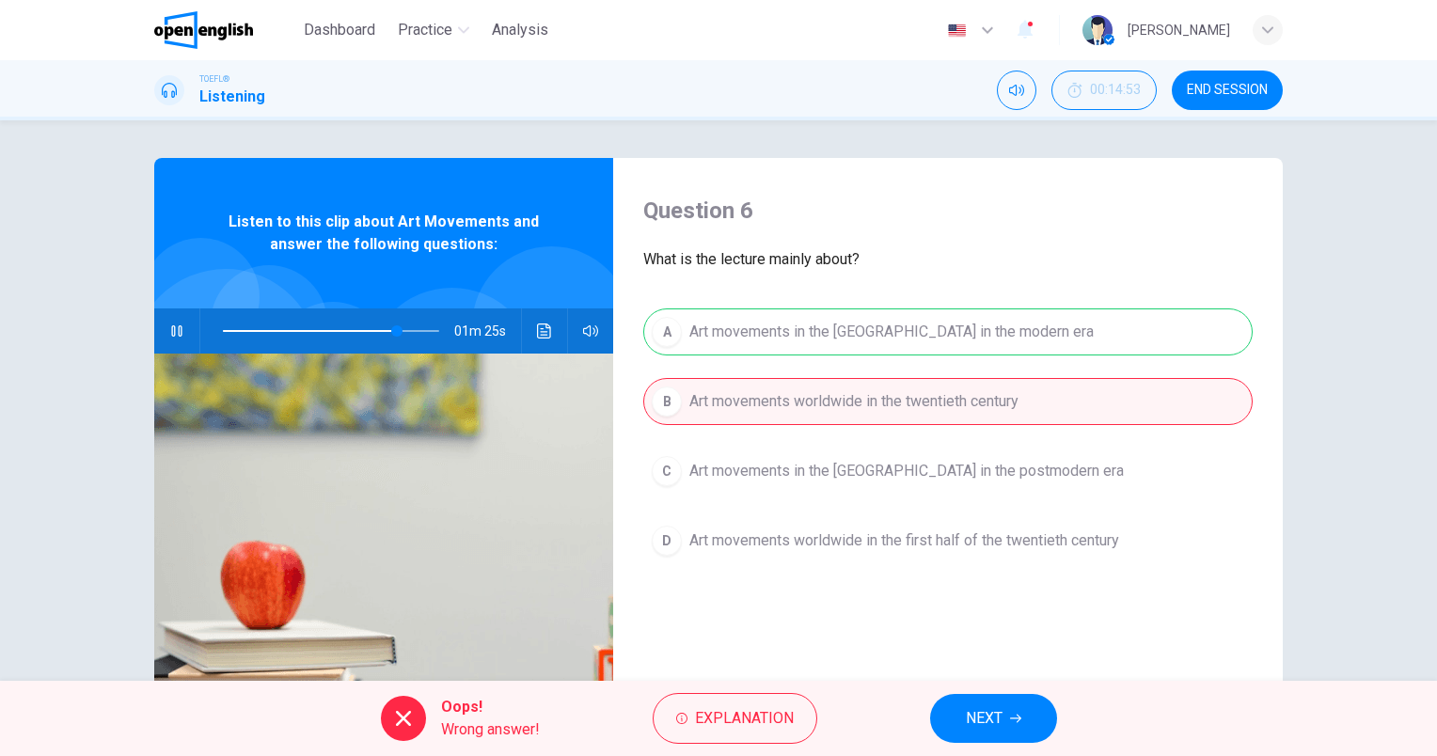
type input "*"
click at [1231, 102] on button "END SESSION" at bounding box center [1227, 90] width 111 height 39
